Goal: Task Accomplishment & Management: Complete application form

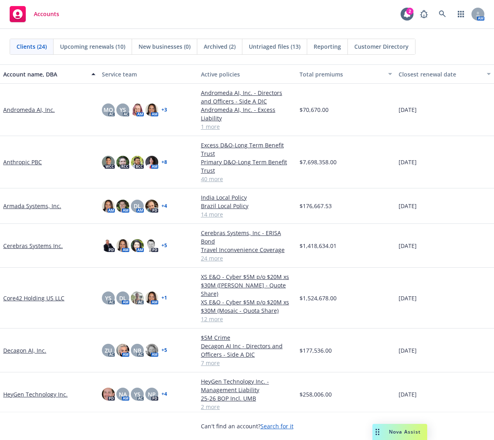
click at [38, 294] on link "Core42 Holding US LLC" at bounding box center [33, 298] width 61 height 8
